Goal: Task Accomplishment & Management: Complete application form

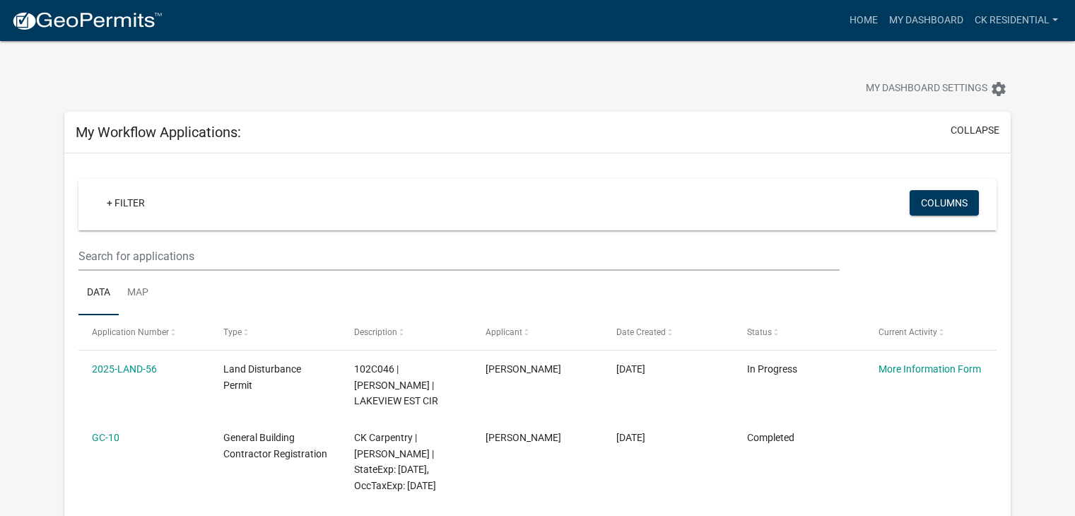
scroll to position [78, 0]
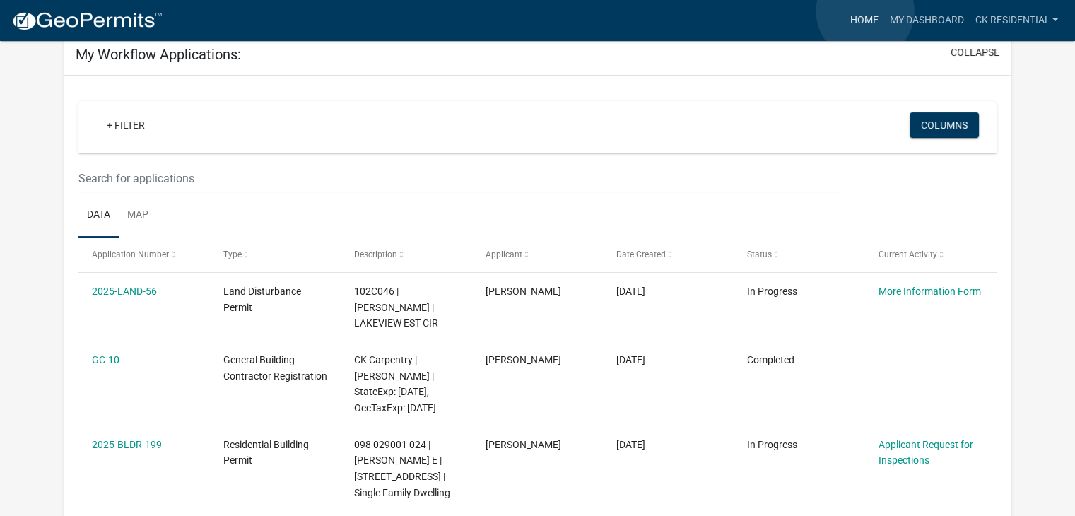
click at [865, 11] on link "Home" at bounding box center [864, 20] width 40 height 27
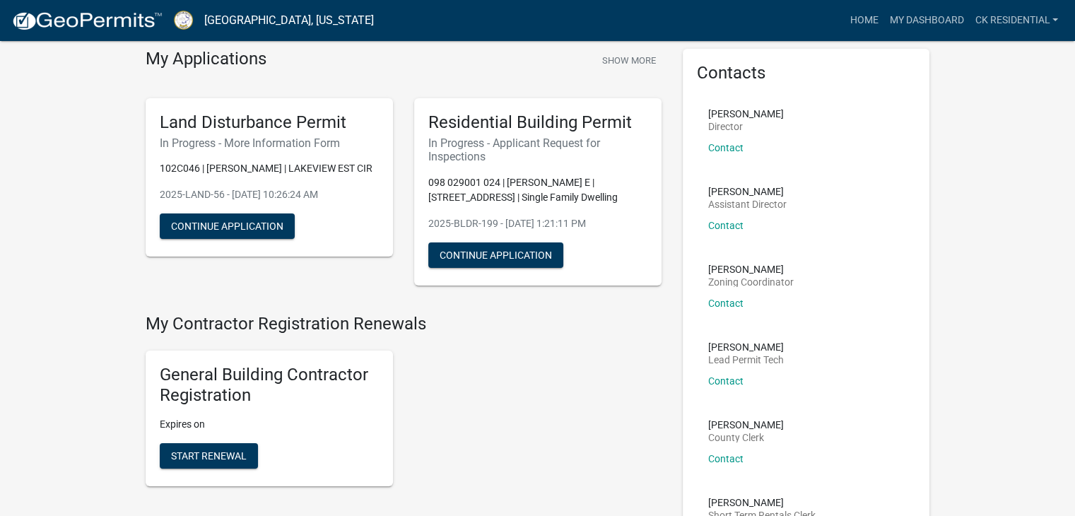
scroll to position [54, 0]
click at [514, 258] on button "Continue Application" at bounding box center [495, 254] width 135 height 25
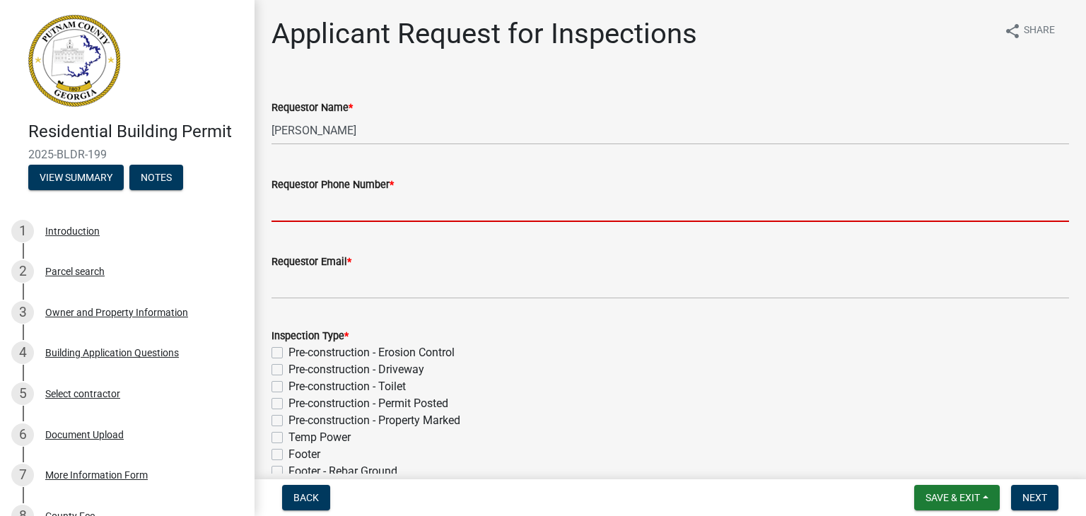
click at [433, 216] on input "Requestor Phone Number *" at bounding box center [669, 207] width 797 height 29
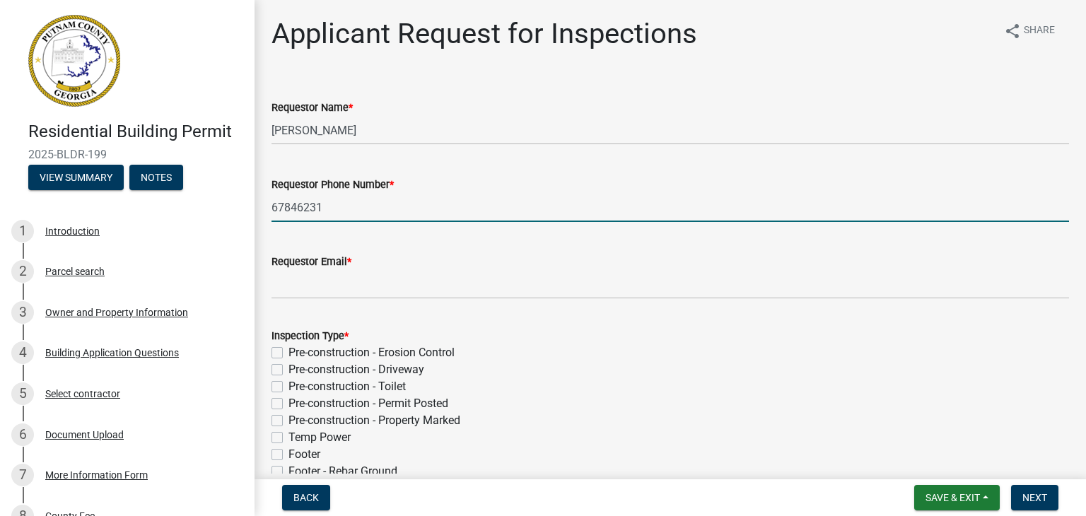
type input "6784623153"
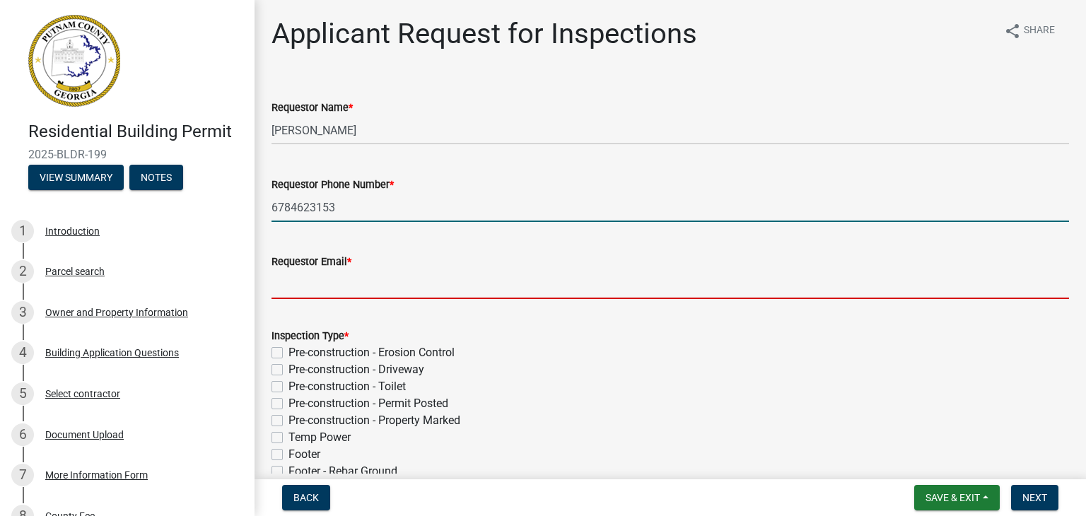
click at [331, 280] on input "Requestor Email *" at bounding box center [669, 284] width 797 height 29
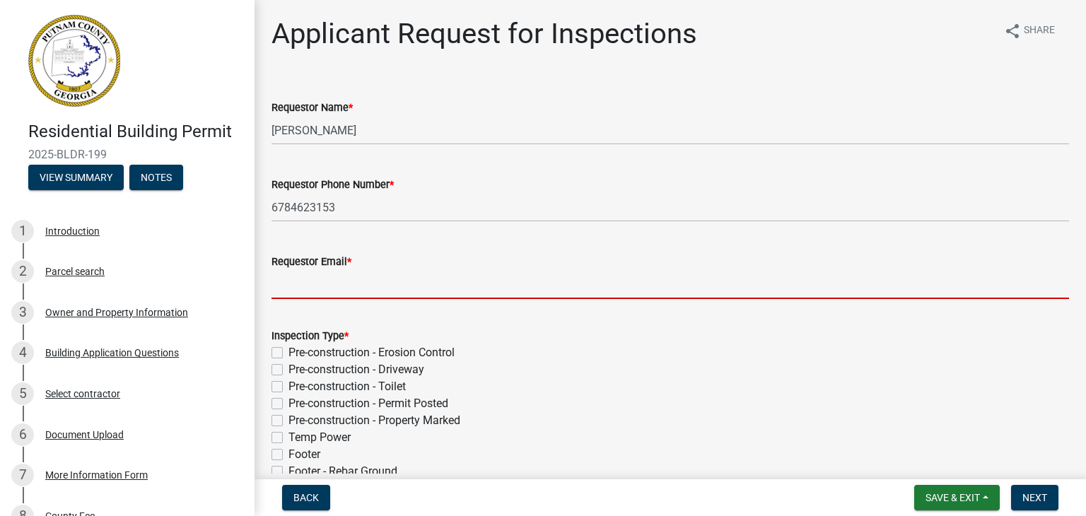
type input "[PERSON_NAME][EMAIL_ADDRESS][DOMAIN_NAME]"
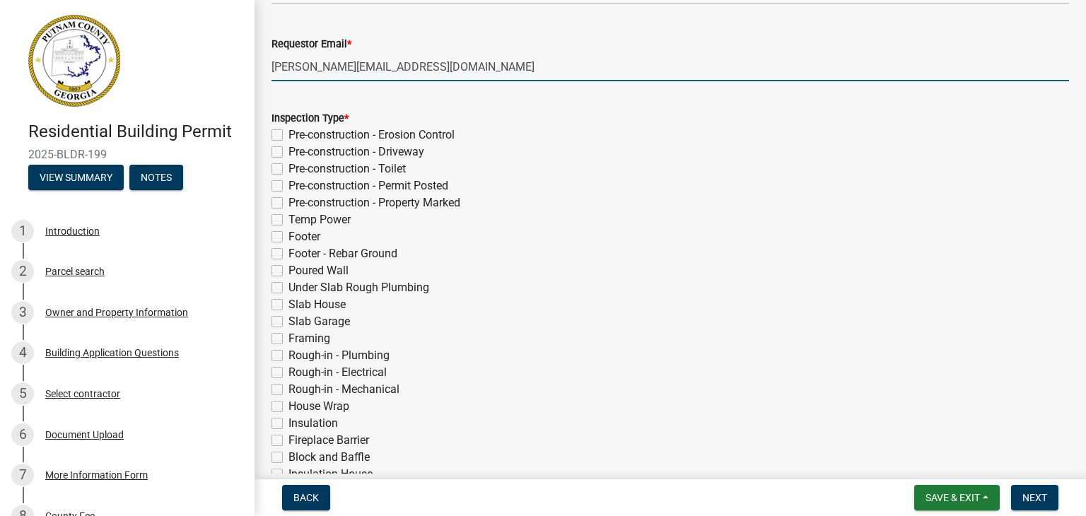
scroll to position [220, 0]
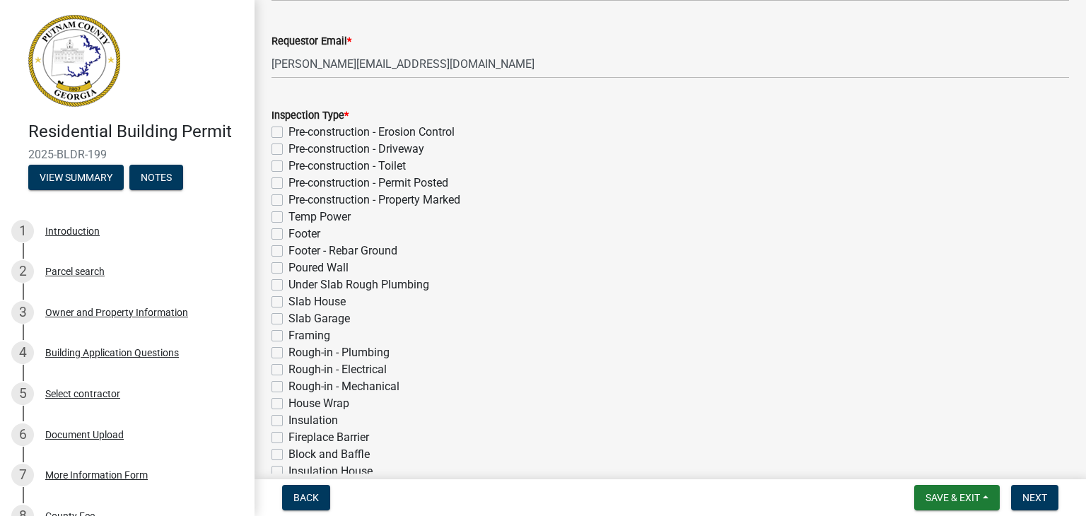
click at [288, 352] on label "Rough-in - Plumbing" at bounding box center [338, 352] width 101 height 17
click at [288, 352] on input "Rough-in - Plumbing" at bounding box center [292, 348] width 9 height 9
checkbox input "true"
checkbox input "false"
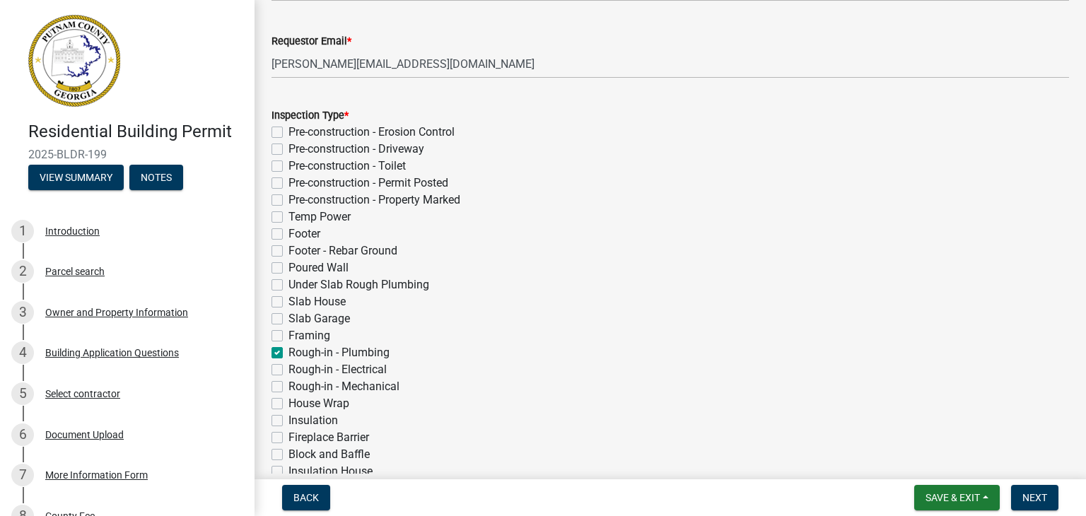
checkbox input "false"
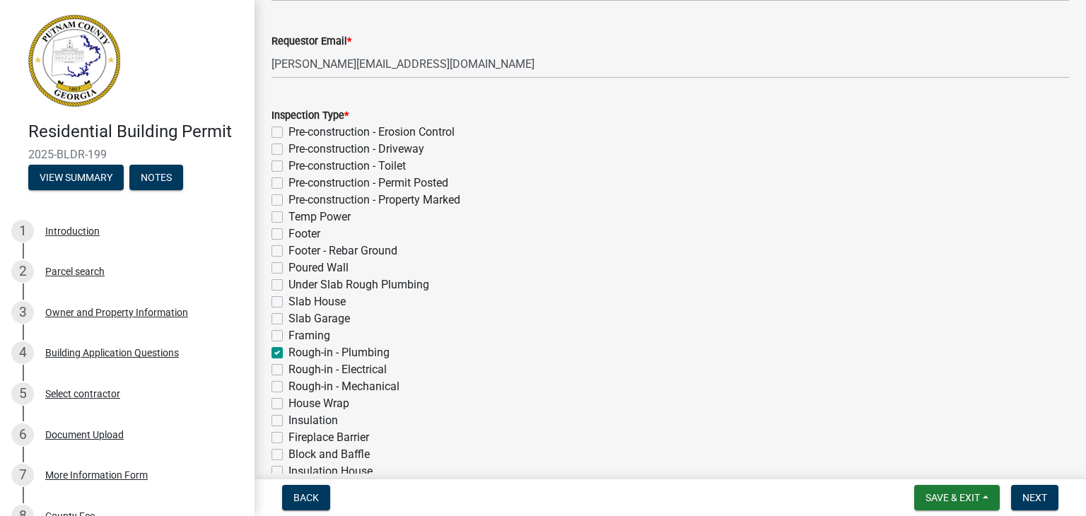
checkbox input "false"
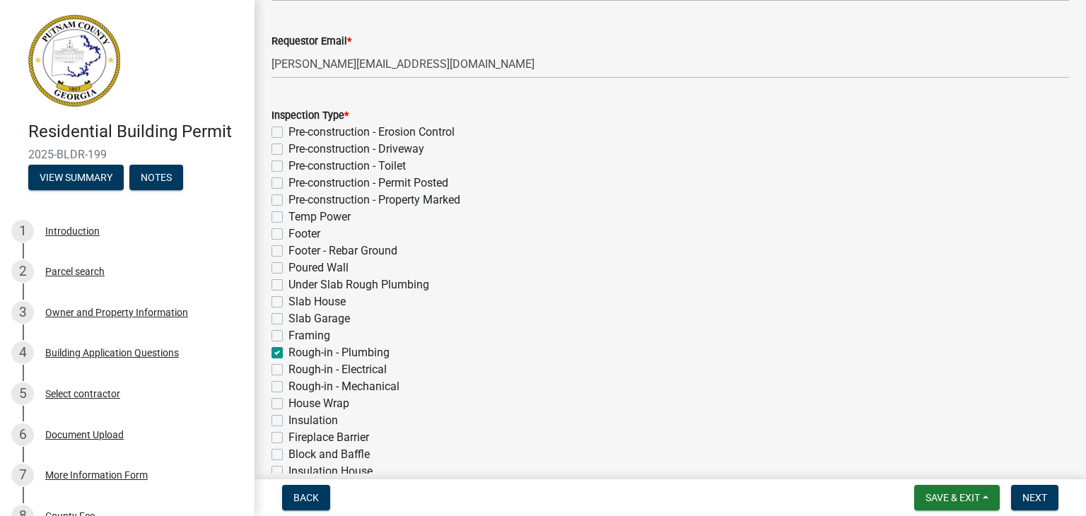
checkbox input "false"
checkbox input "true"
checkbox input "false"
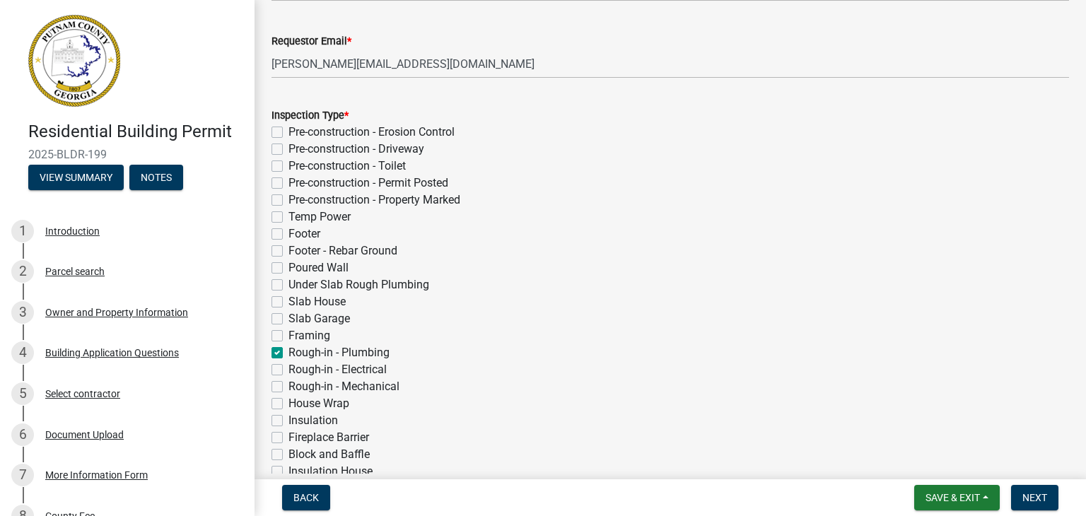
checkbox input "false"
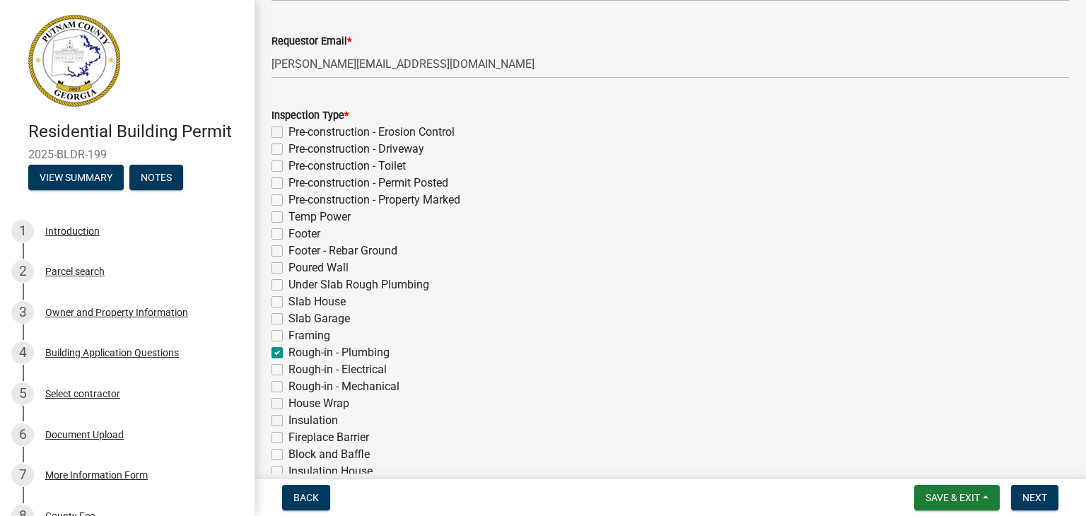
checkbox input "false"
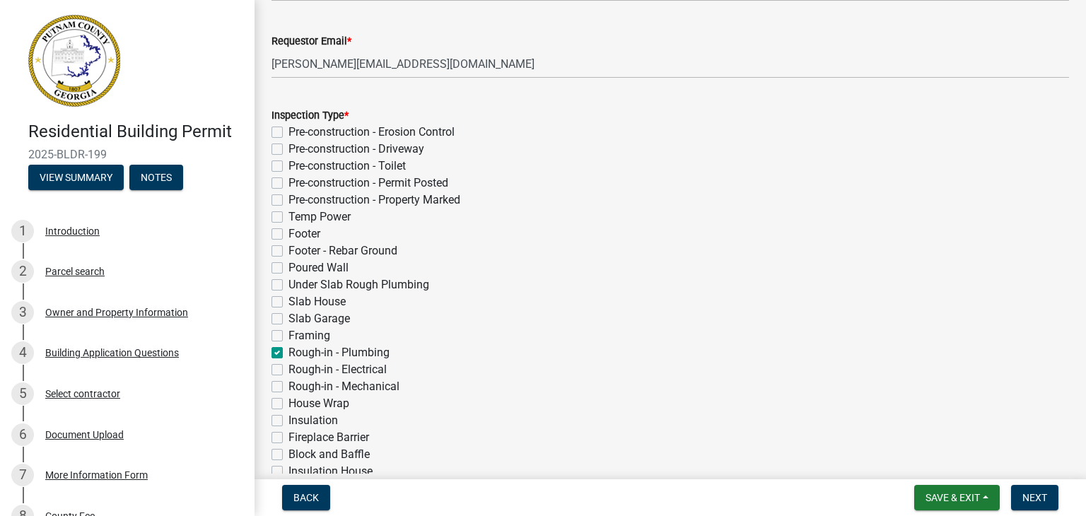
checkbox input "false"
click at [288, 374] on label "Rough-in - Electrical" at bounding box center [337, 369] width 98 height 17
click at [288, 370] on input "Rough-in - Electrical" at bounding box center [292, 365] width 9 height 9
checkbox input "true"
checkbox input "false"
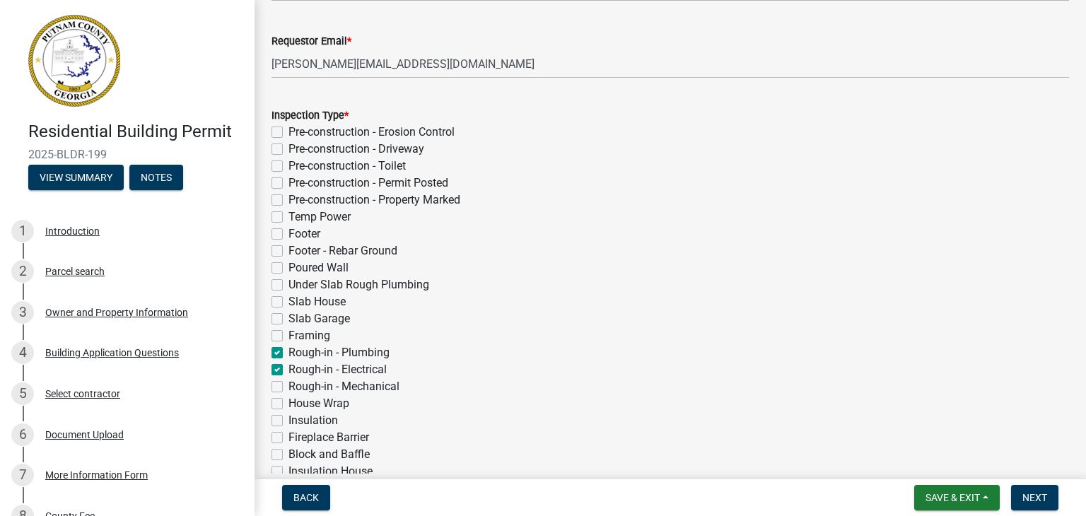
checkbox input "false"
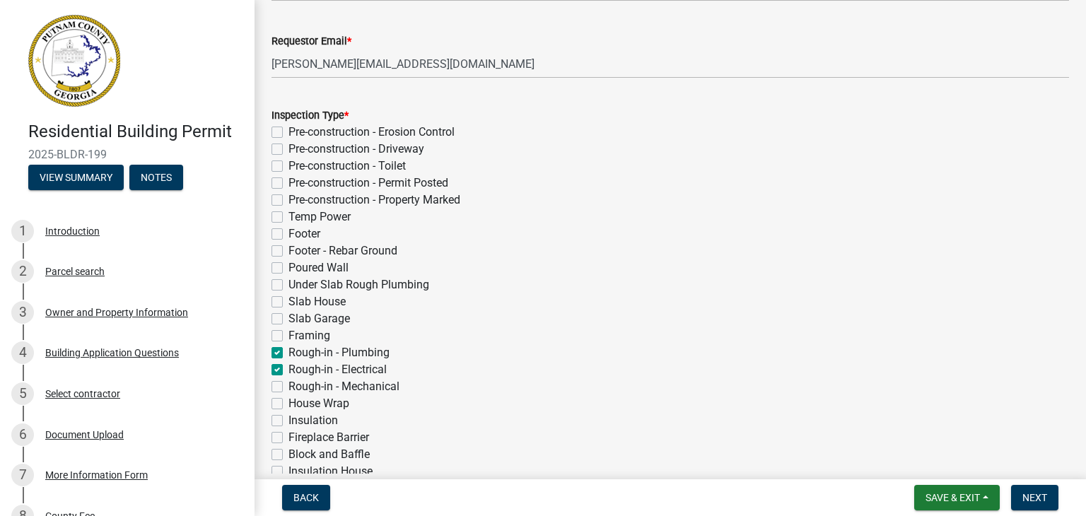
checkbox input "false"
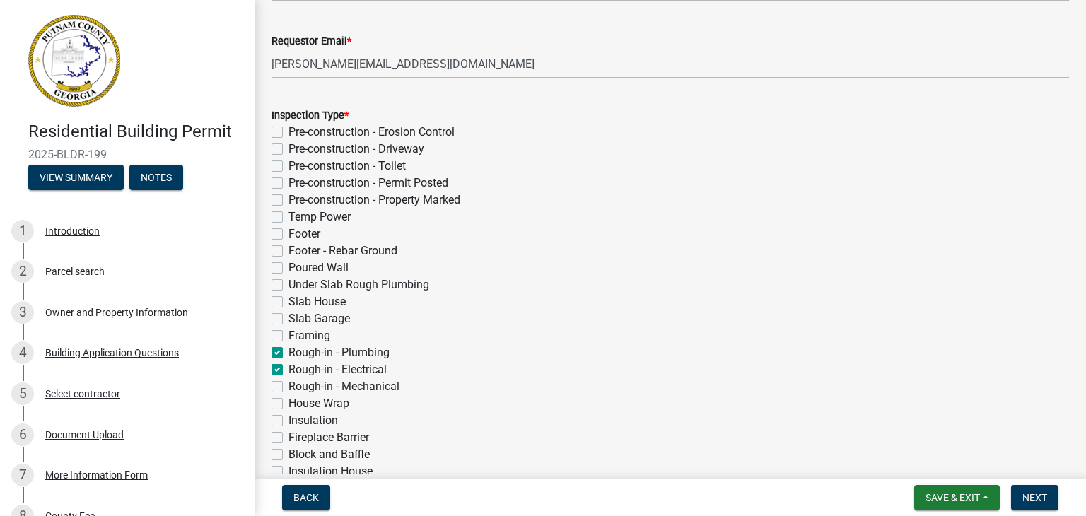
checkbox input "false"
checkbox input "true"
checkbox input "false"
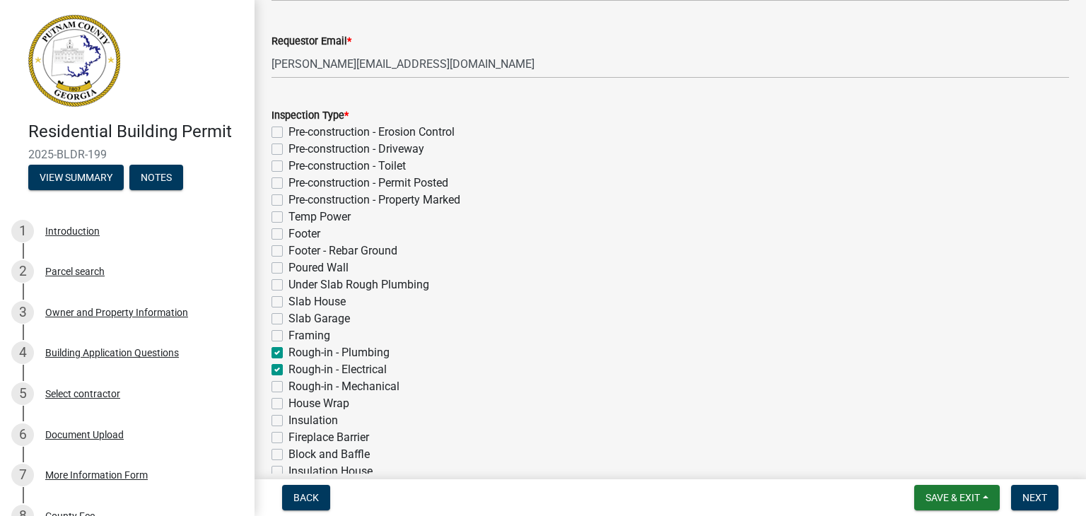
checkbox input "false"
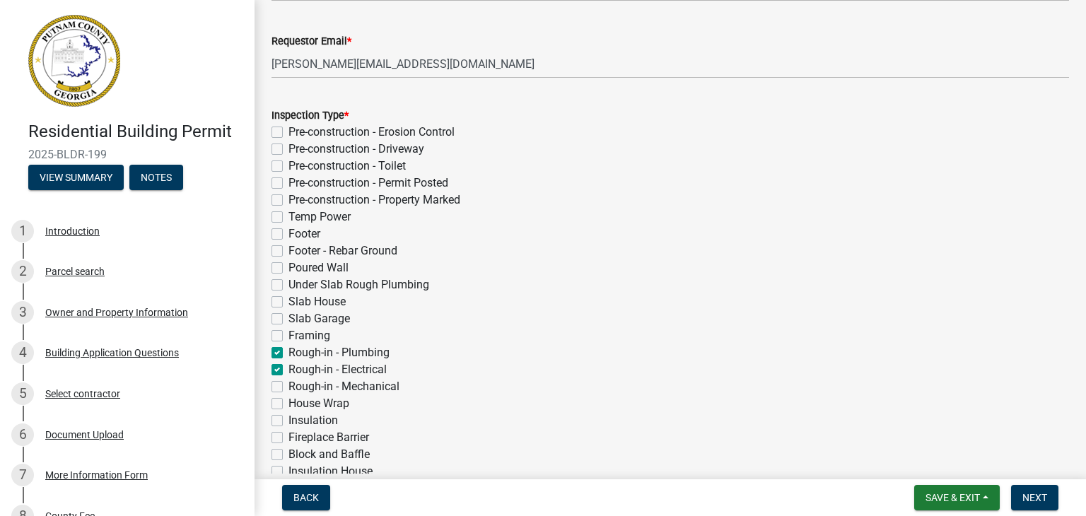
checkbox input "false"
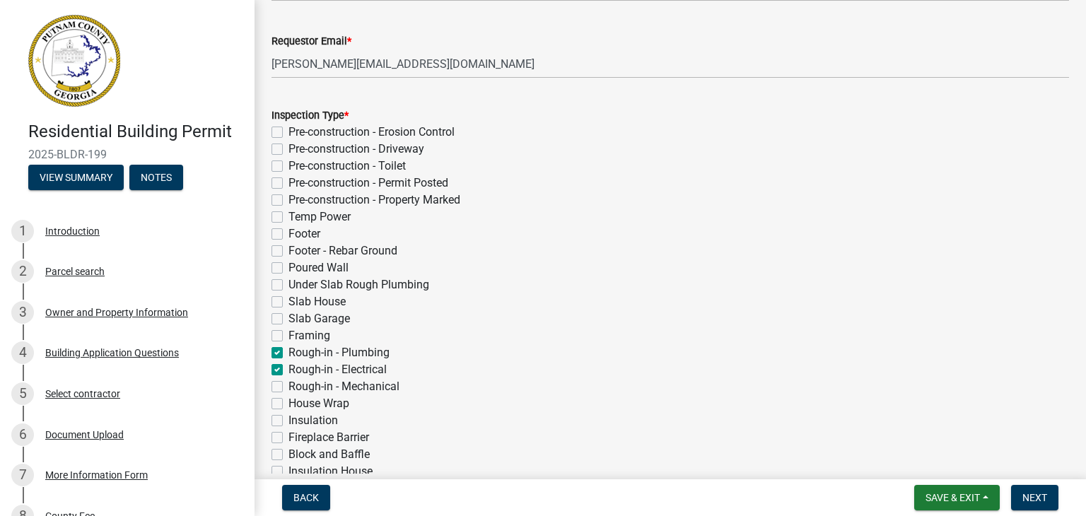
checkbox input "false"
click at [288, 388] on label "Rough-in - Mechanical" at bounding box center [343, 386] width 111 height 17
click at [288, 387] on input "Rough-in - Mechanical" at bounding box center [292, 382] width 9 height 9
checkbox input "true"
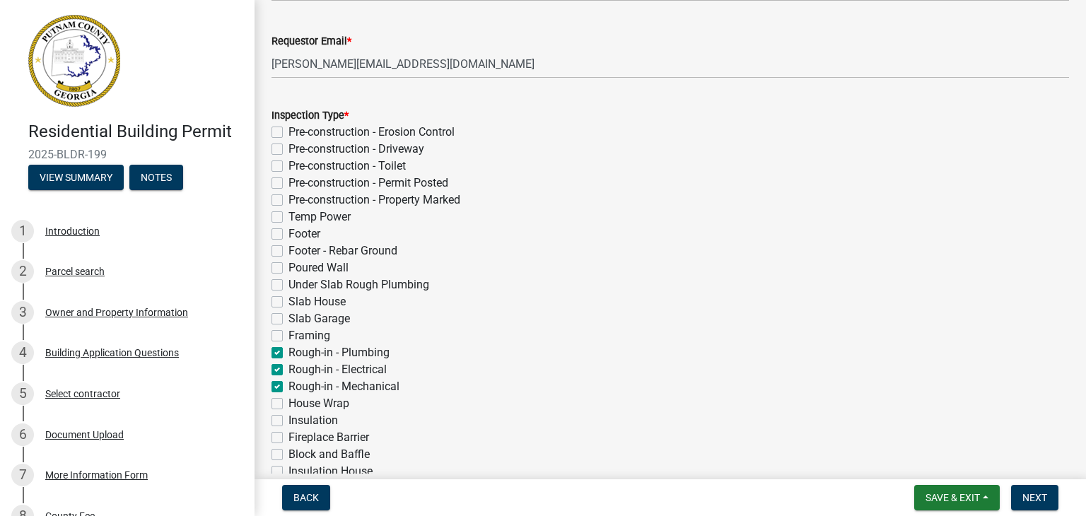
checkbox input "false"
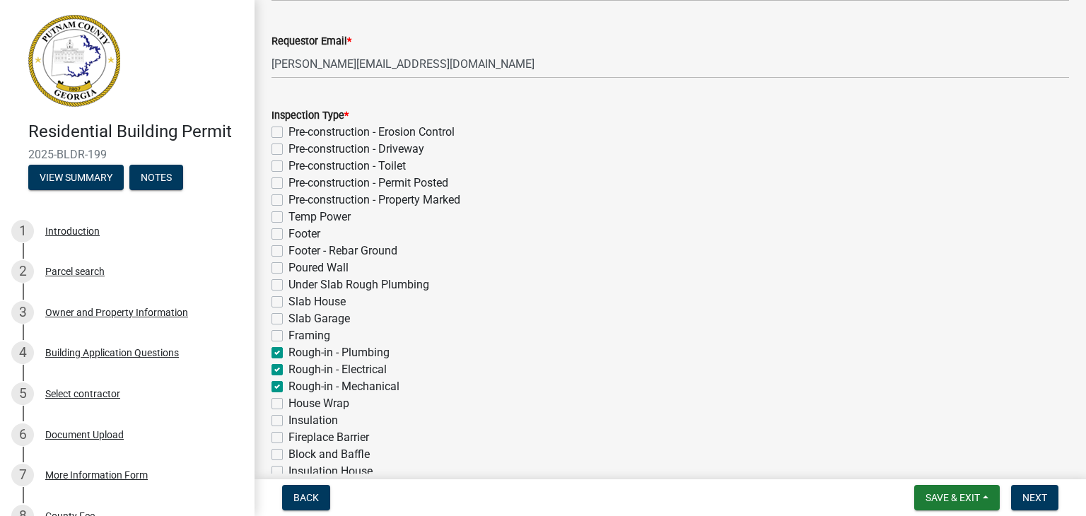
checkbox input "false"
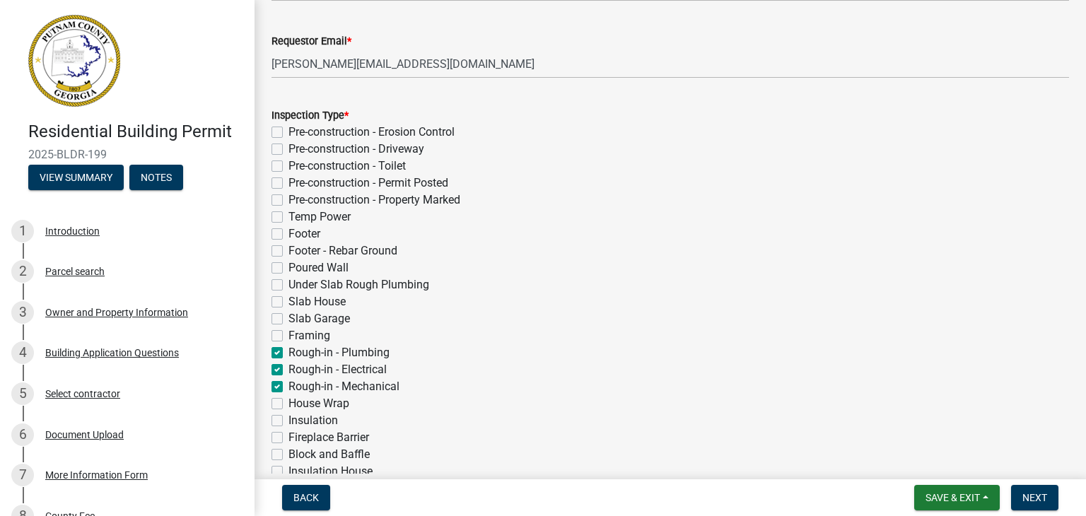
checkbox input "false"
checkbox input "true"
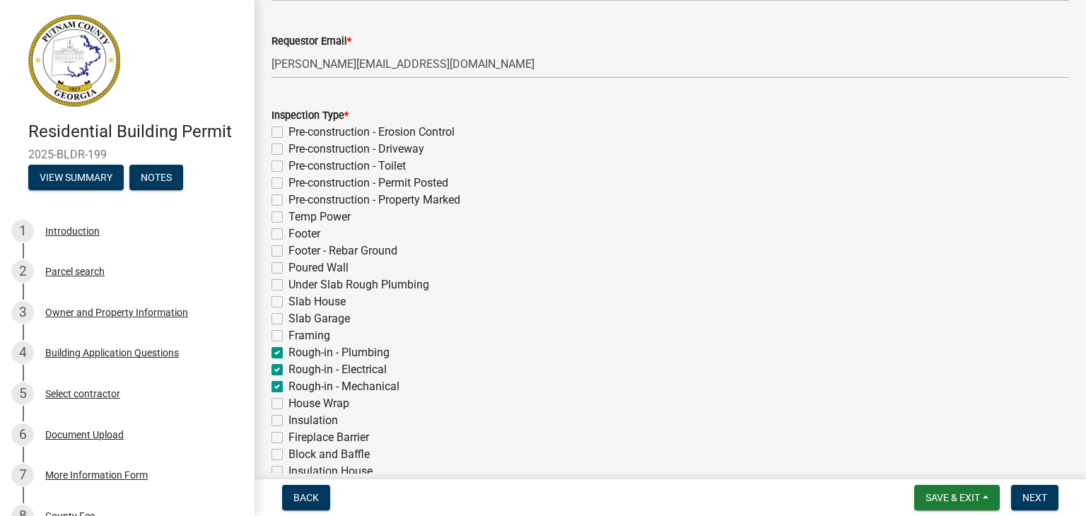
checkbox input "true"
checkbox input "false"
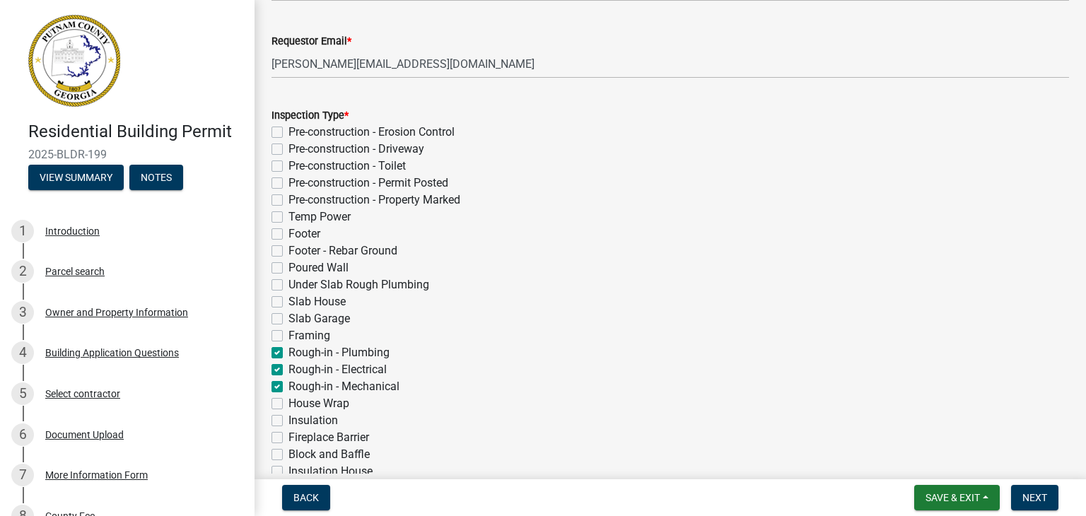
checkbox input "false"
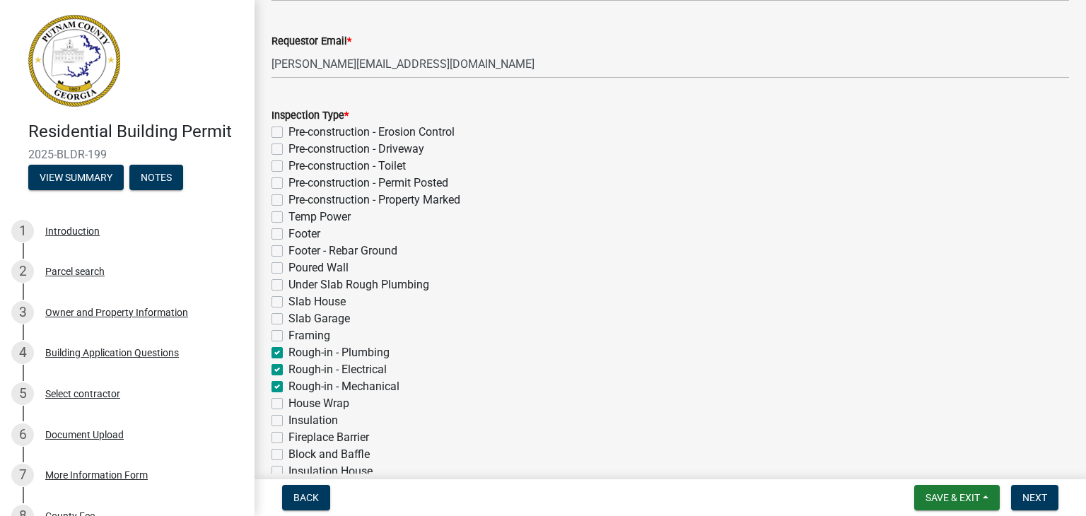
checkbox input "false"
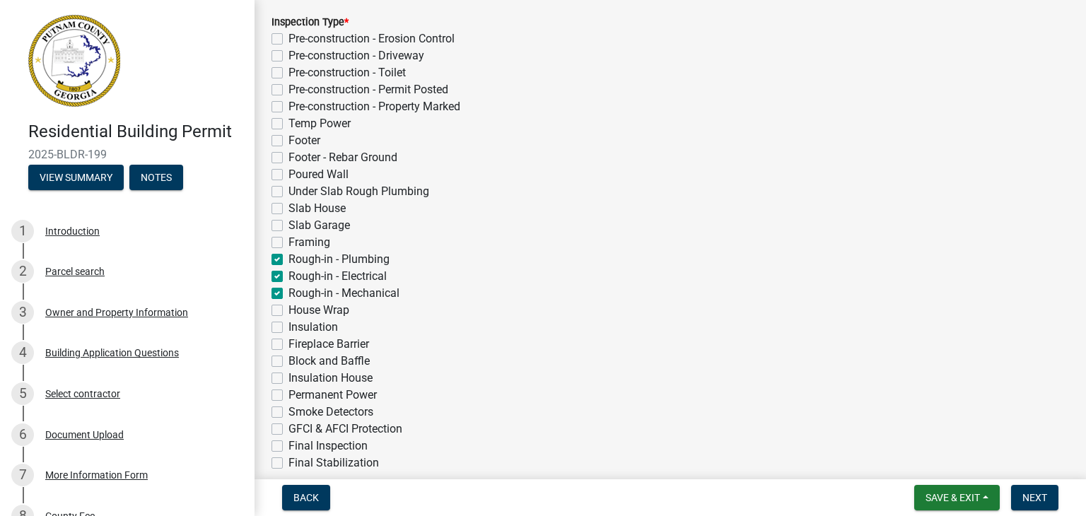
scroll to position [338, 0]
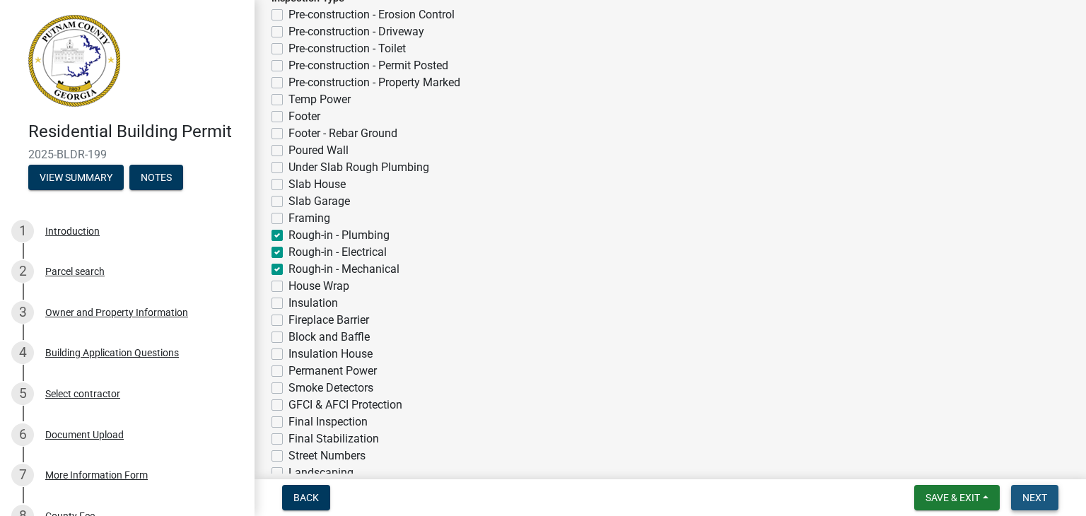
click at [1035, 488] on button "Next" at bounding box center [1034, 497] width 47 height 25
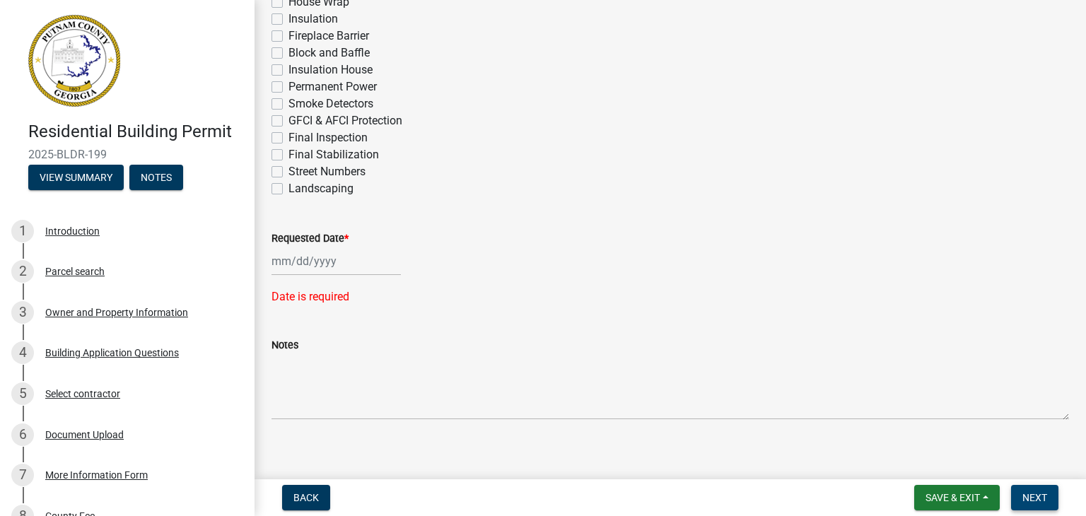
scroll to position [635, 0]
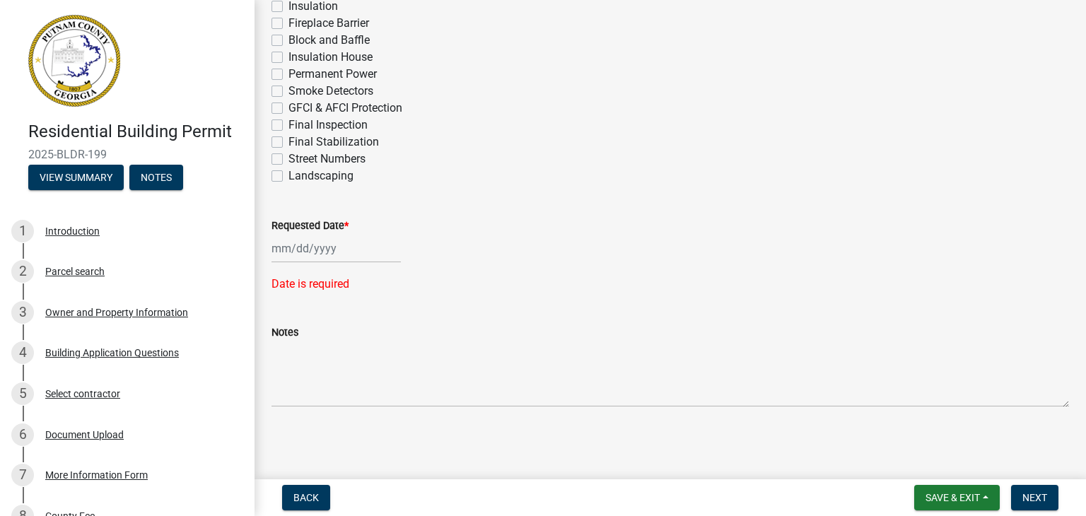
select select "9"
select select "2025"
click at [287, 246] on div "[PERSON_NAME] Feb Mar Apr [PERSON_NAME][DATE] Oct Nov [DATE] 1526 1527 1528 152…" at bounding box center [335, 248] width 129 height 29
click at [326, 365] on div "17" at bounding box center [330, 369] width 23 height 23
type input "[DATE]"
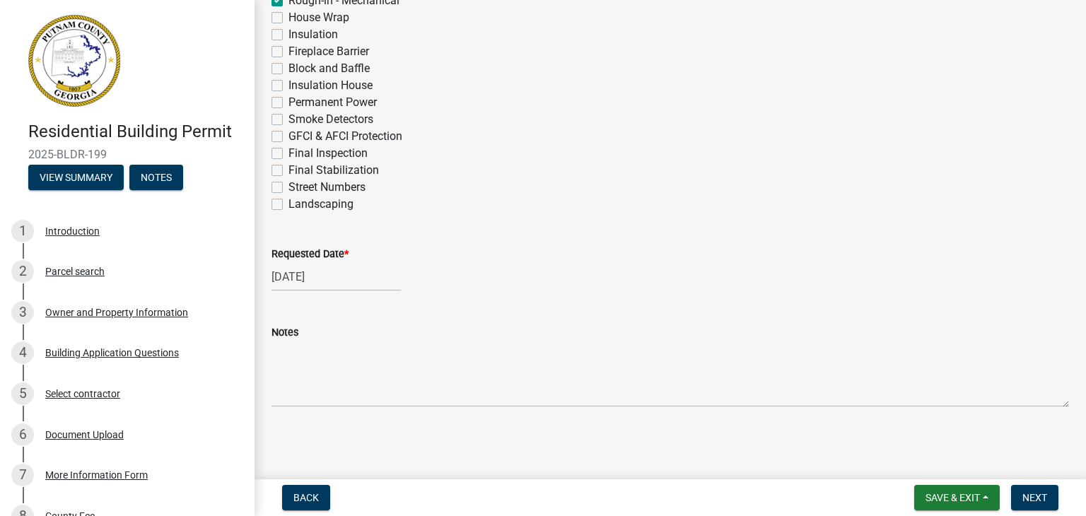
scroll to position [606, 0]
click at [1023, 501] on span "Next" at bounding box center [1034, 497] width 25 height 11
